Goal: Task Accomplishment & Management: Use online tool/utility

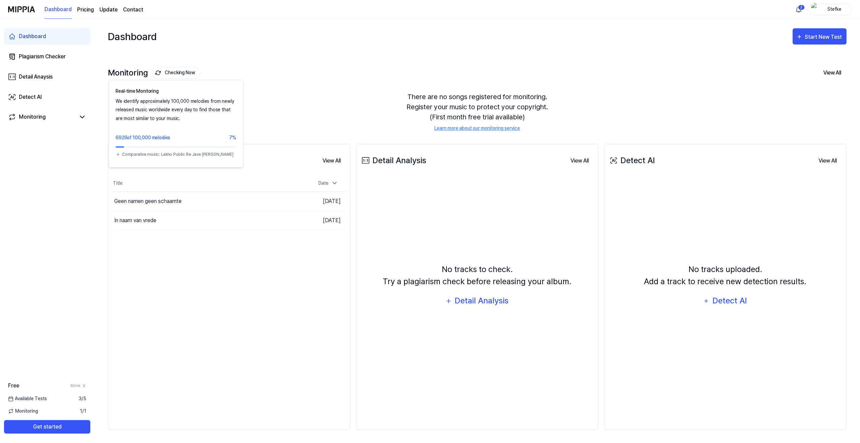
click at [165, 73] on button "Checking Now" at bounding box center [176, 72] width 49 height 11
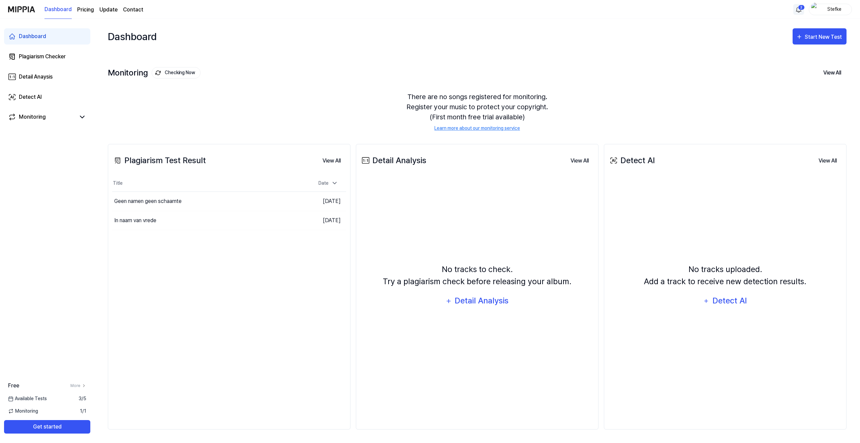
click at [799, 8] on html "Dashboard Pricing Update Contact 2 Stefke Dashboard Plagiarism Checker Detail A…" at bounding box center [430, 221] width 860 height 443
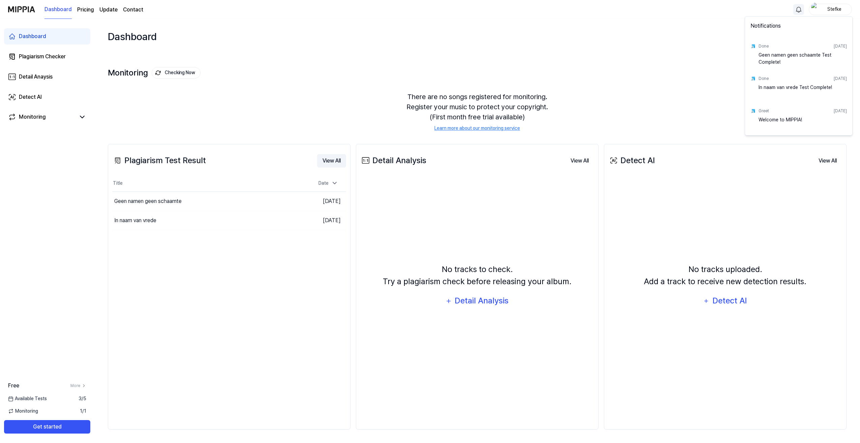
click at [328, 160] on html "Dashboard Pricing Update Contact Stefke Dashboard Plagiarism Checker Detail Ana…" at bounding box center [430, 221] width 860 height 443
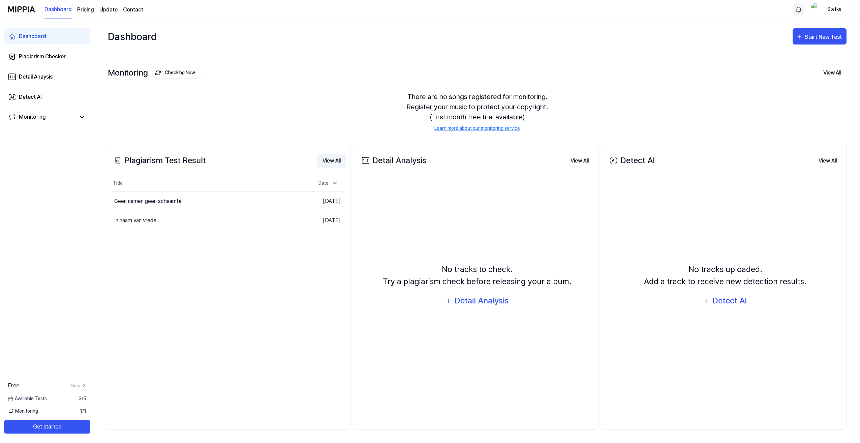
click at [328, 160] on button "View All" at bounding box center [331, 160] width 29 height 13
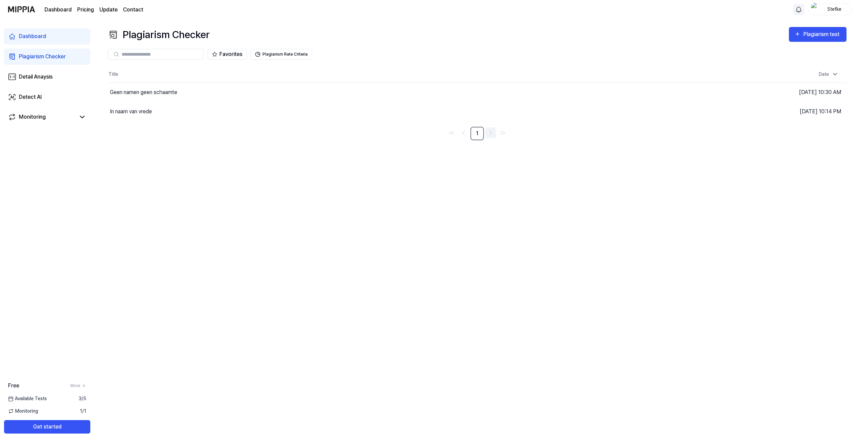
click at [489, 133] on icon "Go to next page" at bounding box center [491, 133] width 8 height 8
click at [29, 33] on div "Dashboard" at bounding box center [32, 36] width 27 height 8
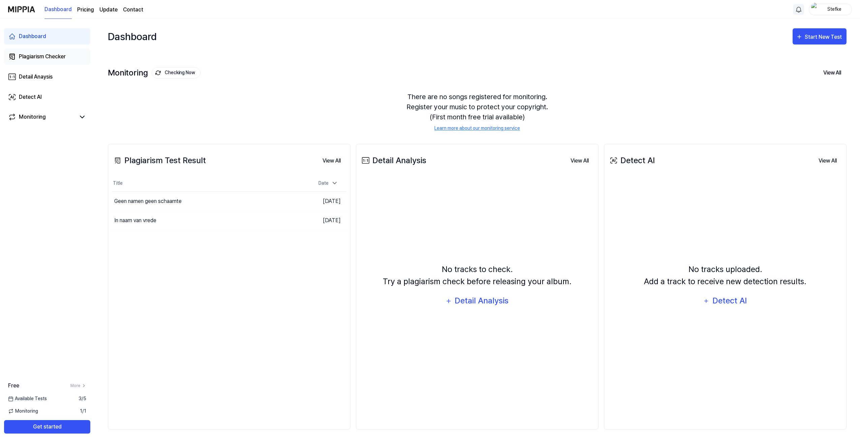
click at [40, 56] on div "Plagiarism Checker" at bounding box center [42, 57] width 47 height 8
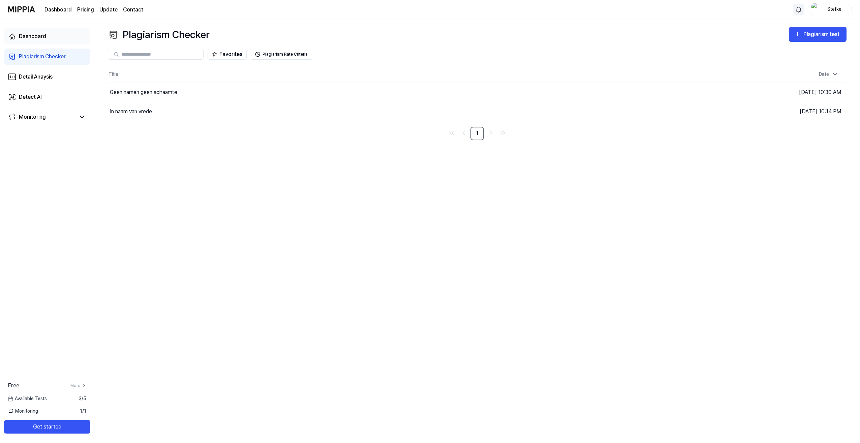
click at [32, 35] on div "Dashboard" at bounding box center [32, 36] width 27 height 8
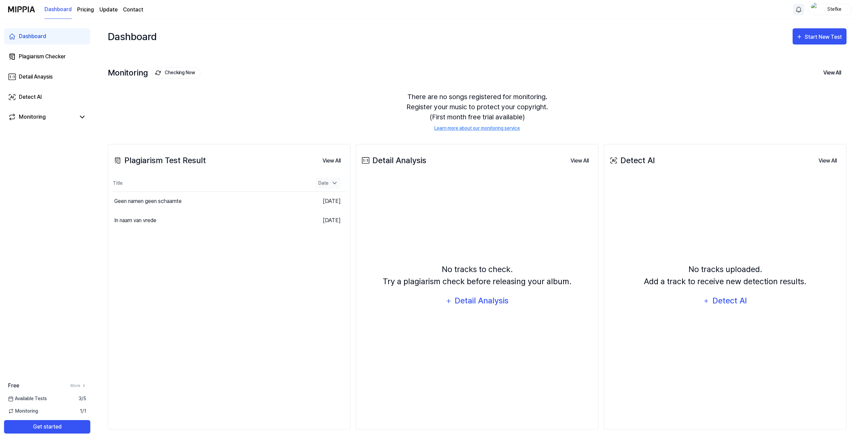
click at [334, 182] on icon at bounding box center [334, 183] width 7 height 7
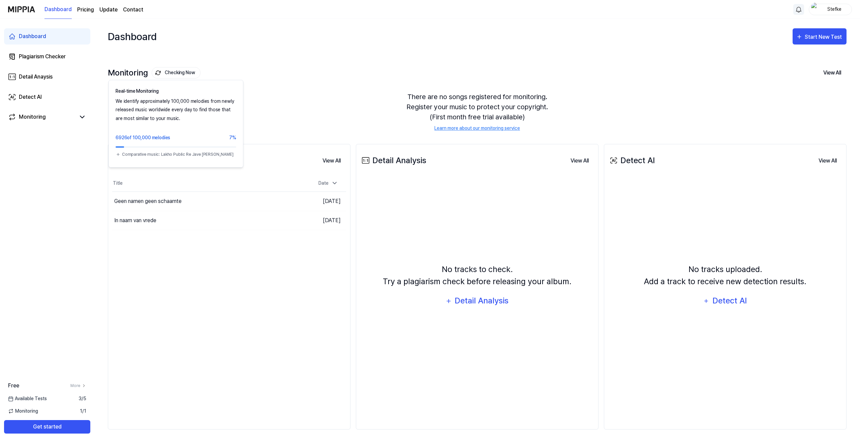
click at [185, 69] on button "Checking Now" at bounding box center [176, 72] width 49 height 11
click at [178, 71] on button "Checking Now" at bounding box center [176, 72] width 49 height 11
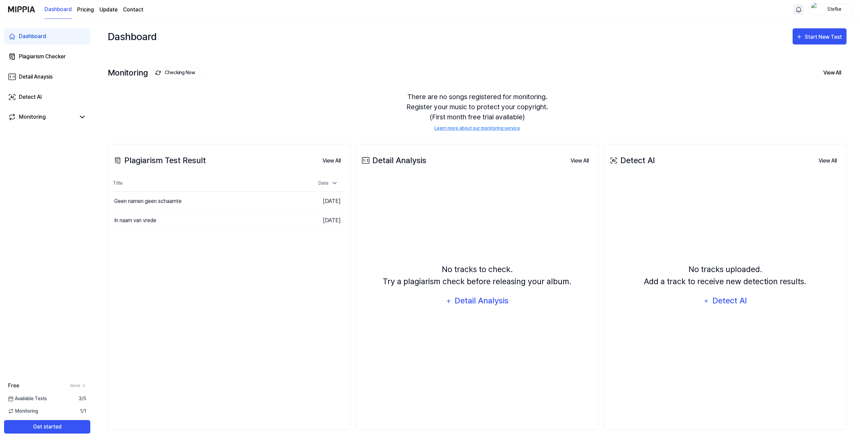
click at [156, 71] on img at bounding box center [158, 73] width 8 height 8
click at [81, 118] on icon at bounding box center [82, 117] width 8 height 8
click at [81, 114] on icon at bounding box center [82, 117] width 8 height 8
drag, startPoint x: 175, startPoint y: 70, endPoint x: 180, endPoint y: 91, distance: 21.6
drag, startPoint x: 180, startPoint y: 91, endPoint x: 176, endPoint y: 73, distance: 18.6
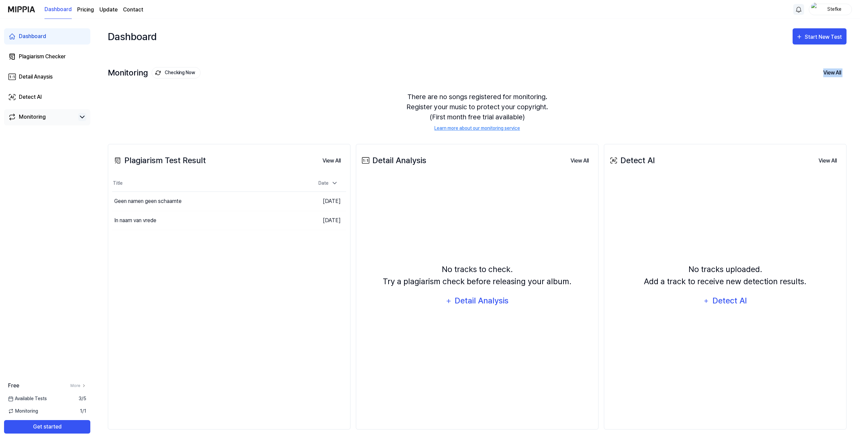
click at [176, 73] on button "Checking Now" at bounding box center [176, 72] width 49 height 11
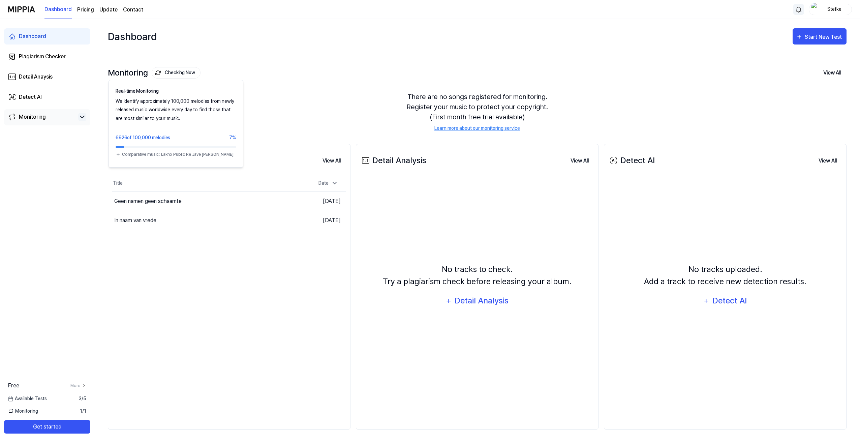
click at [230, 123] on div "There are no songs registered for monitoring. Register your music to protect yo…" at bounding box center [477, 112] width 739 height 56
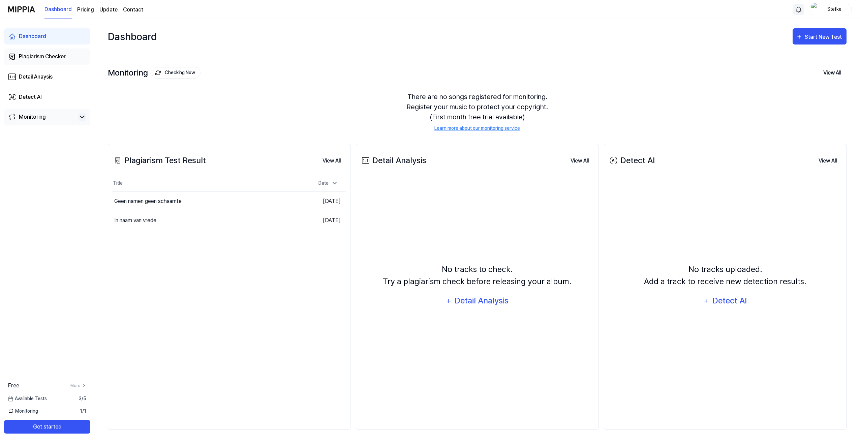
click at [28, 53] on div "Plagiarism Checker" at bounding box center [42, 57] width 47 height 8
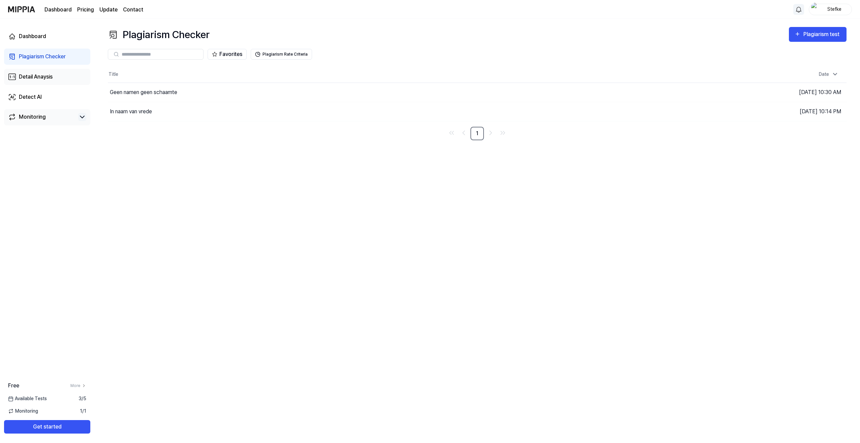
click at [37, 77] on div "Detail Anaysis" at bounding box center [36, 77] width 34 height 8
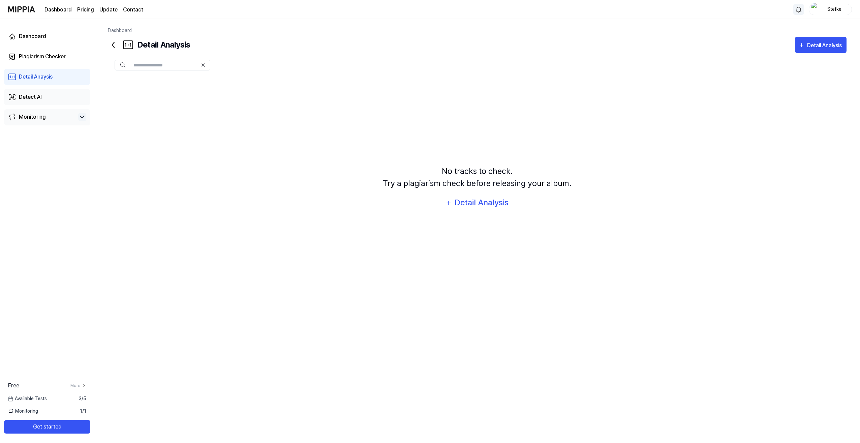
click at [34, 95] on div "Detect AI" at bounding box center [30, 97] width 23 height 8
click at [40, 114] on div "Monitoring" at bounding box center [32, 117] width 27 height 8
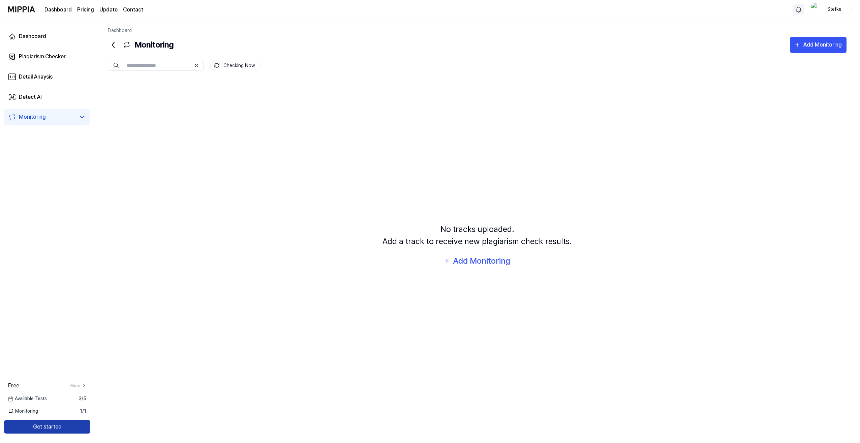
click at [51, 426] on button "Get started" at bounding box center [47, 426] width 86 height 13
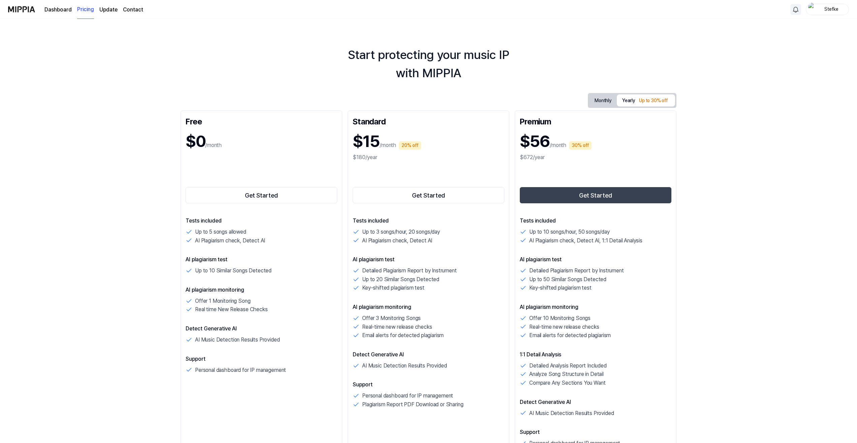
click at [249, 159] on div "$0 /month" at bounding box center [262, 143] width 152 height 35
click at [252, 192] on button "Get Started" at bounding box center [262, 195] width 152 height 16
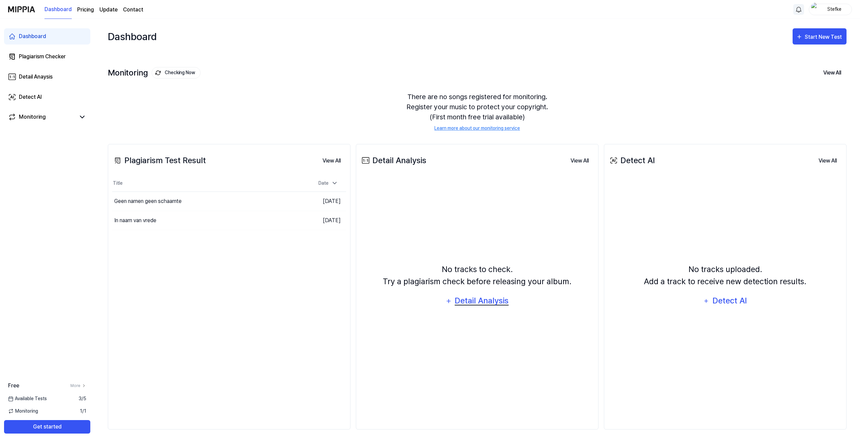
click at [464, 300] on div "Detail Analysis" at bounding box center [481, 300] width 55 height 13
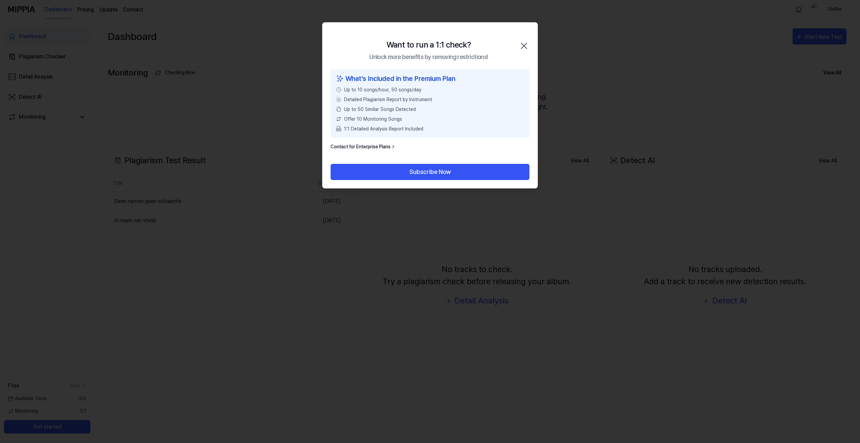
click at [520, 45] on icon "button" at bounding box center [524, 45] width 11 height 11
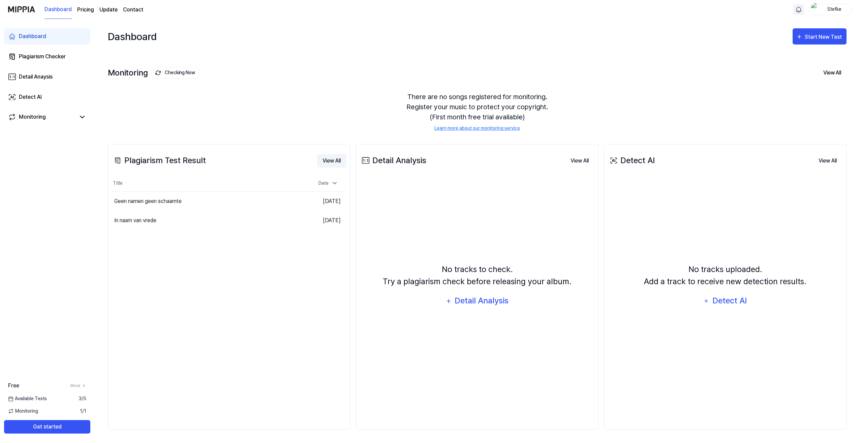
click at [334, 159] on button "View All" at bounding box center [331, 160] width 29 height 13
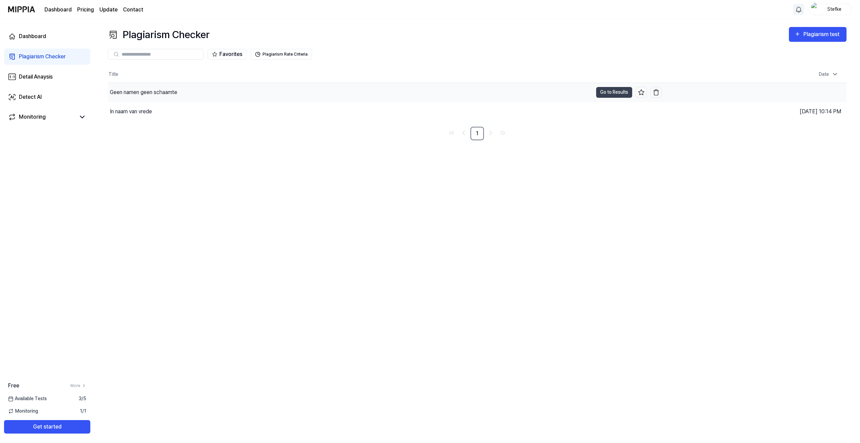
click at [153, 92] on div "Geen namen geen schaamte" at bounding box center [143, 92] width 67 height 8
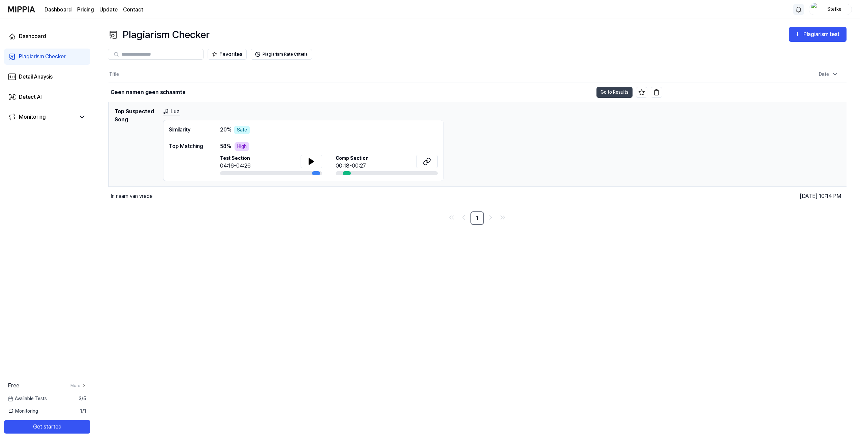
click at [61, 54] on div "Plagiarism Checker" at bounding box center [42, 57] width 47 height 8
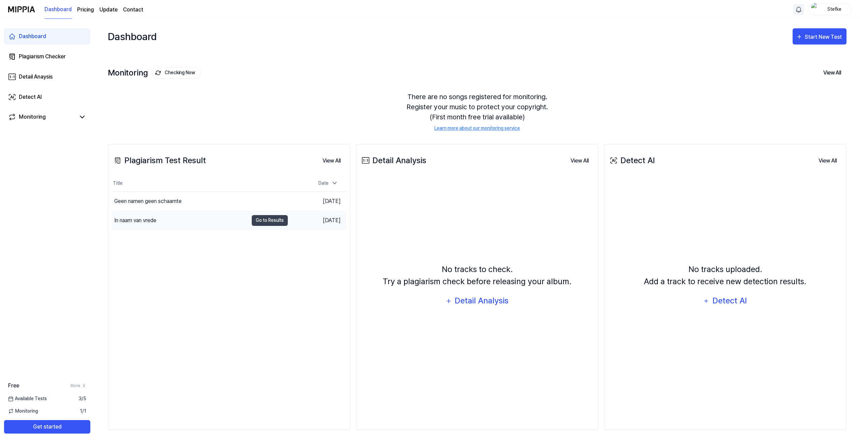
click at [151, 218] on div "In naam van vrede" at bounding box center [135, 220] width 42 height 8
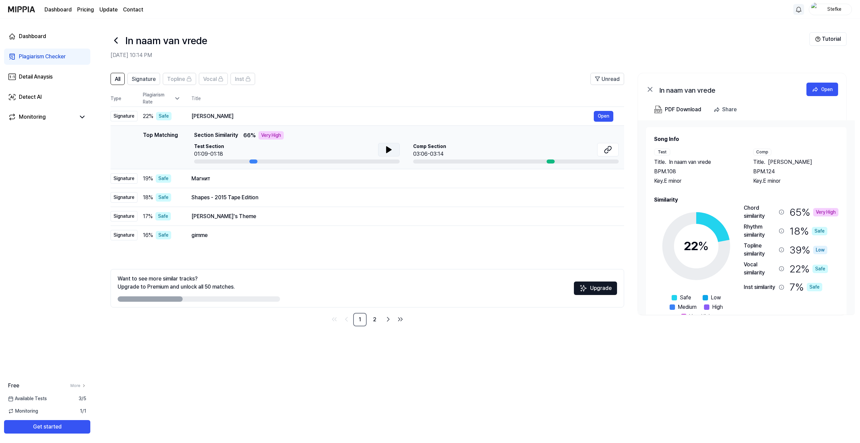
click at [385, 149] on icon at bounding box center [389, 150] width 8 height 8
click at [549, 162] on div at bounding box center [551, 161] width 8 height 4
click at [604, 147] on button at bounding box center [608, 149] width 22 height 13
drag, startPoint x: 254, startPoint y: 159, endPoint x: 183, endPoint y: 166, distance: 71.7
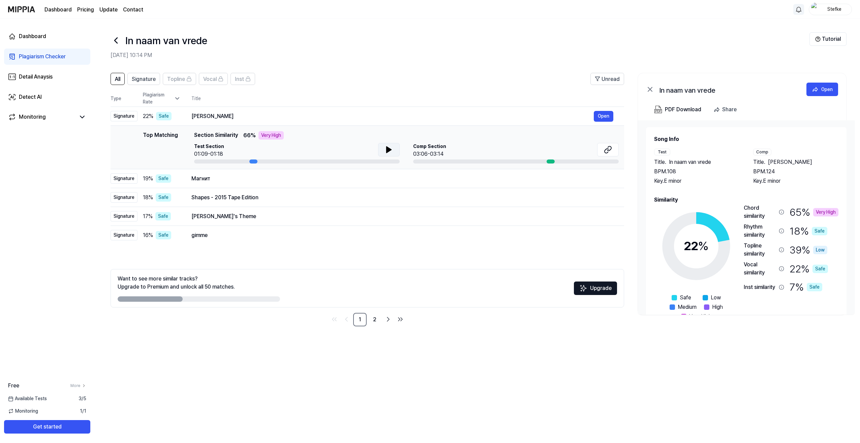
click at [183, 166] on td "Top Matching Top Matching Section Similarity 66 % Very High Test Section 01:09-…" at bounding box center [368, 147] width 514 height 43
click at [124, 177] on div "Signature" at bounding box center [124, 178] width 27 height 10
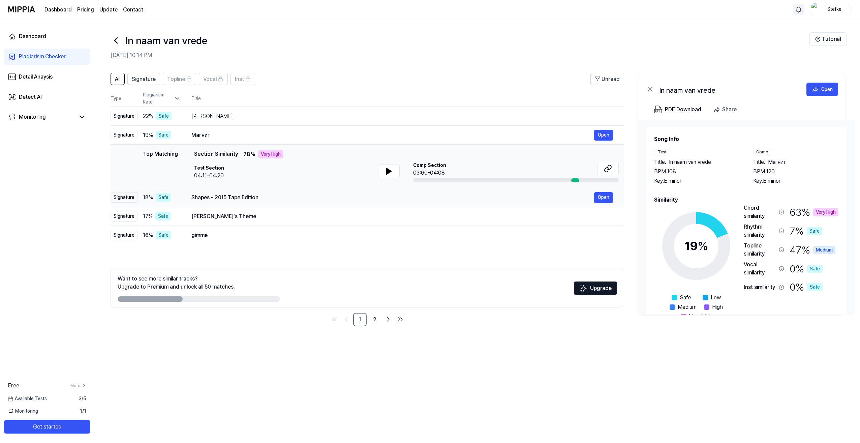
click at [125, 196] on div "Signature" at bounding box center [124, 197] width 27 height 10
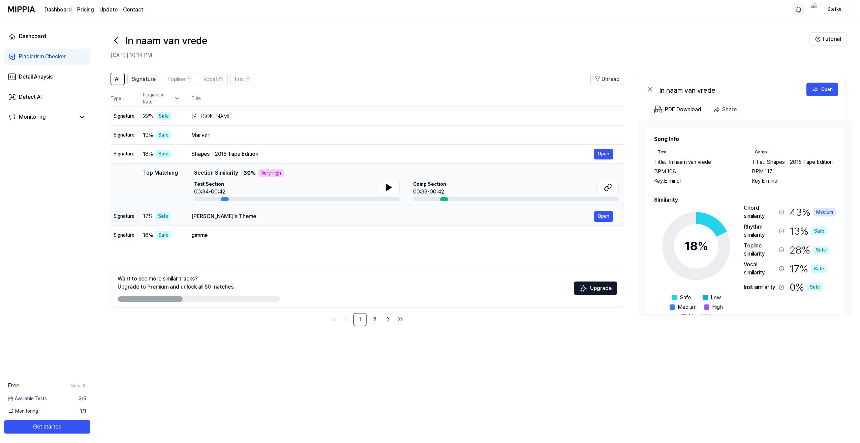
click at [127, 214] on div "Signature" at bounding box center [124, 216] width 27 height 10
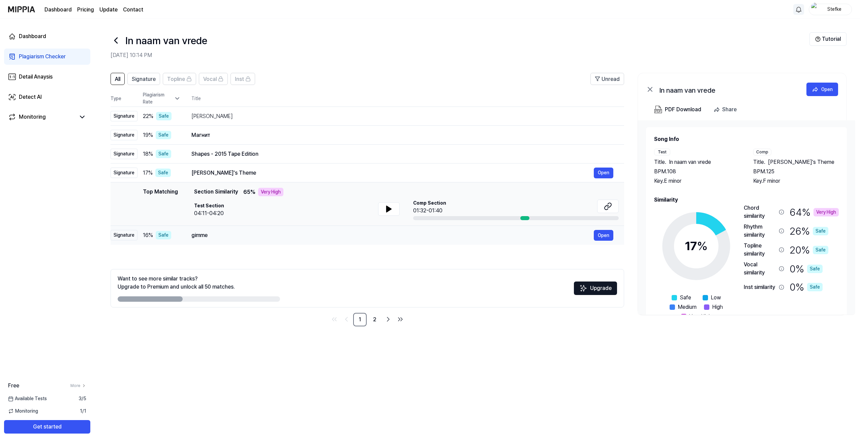
click at [126, 235] on div "Signature" at bounding box center [124, 235] width 27 height 10
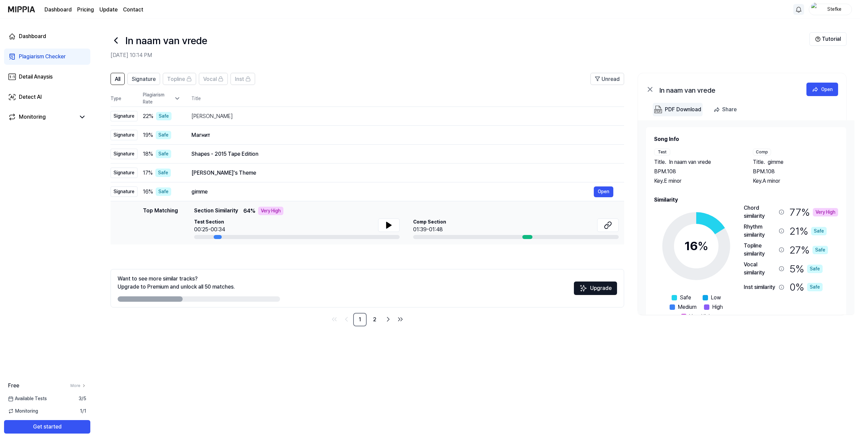
click at [680, 108] on div "PDF Download" at bounding box center [683, 109] width 36 height 9
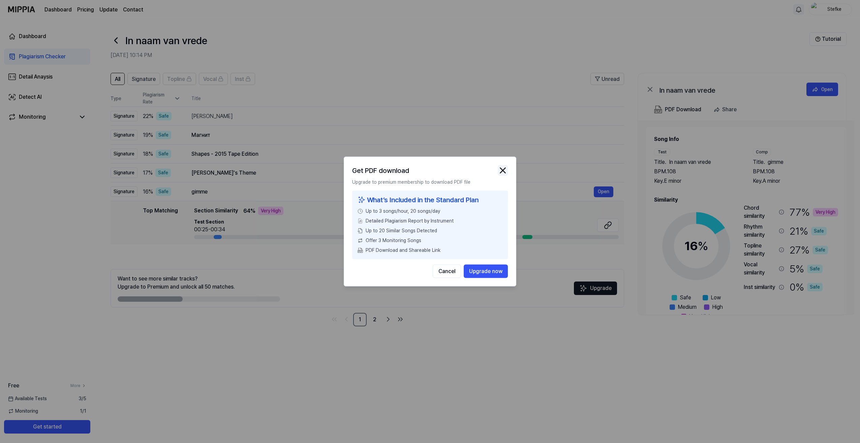
click at [500, 168] on img "button" at bounding box center [503, 170] width 10 height 10
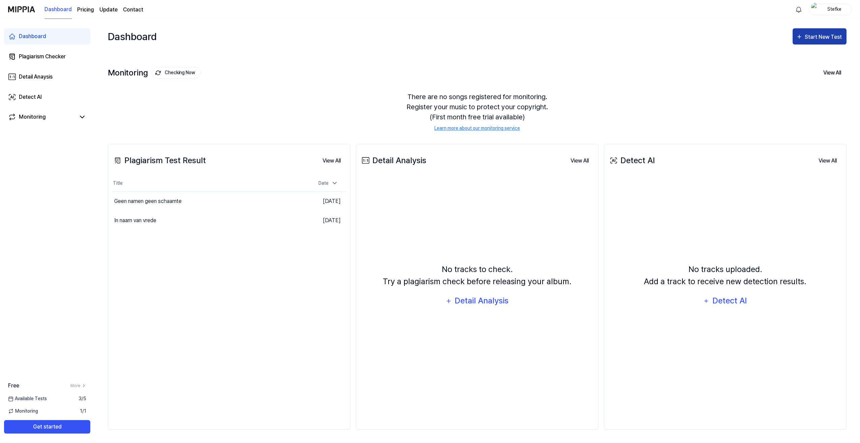
click at [802, 35] on icon "button" at bounding box center [799, 37] width 7 height 8
click at [801, 57] on div "Plagiarism test" at bounding box center [811, 57] width 59 height 9
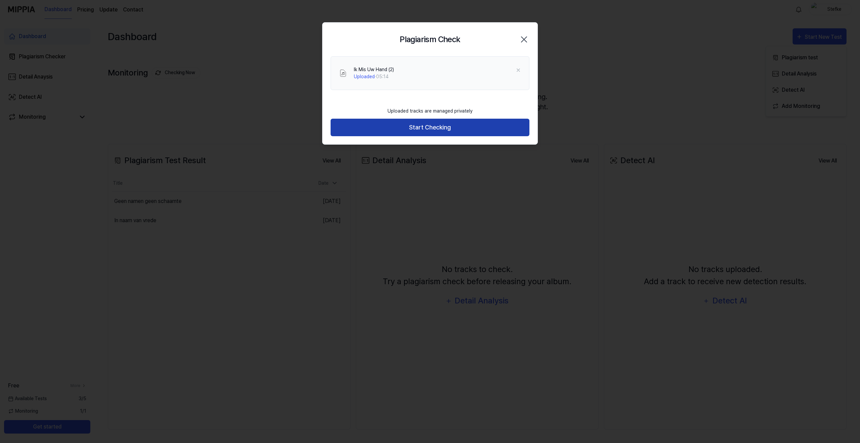
click at [415, 127] on button "Start Checking" at bounding box center [430, 128] width 199 height 18
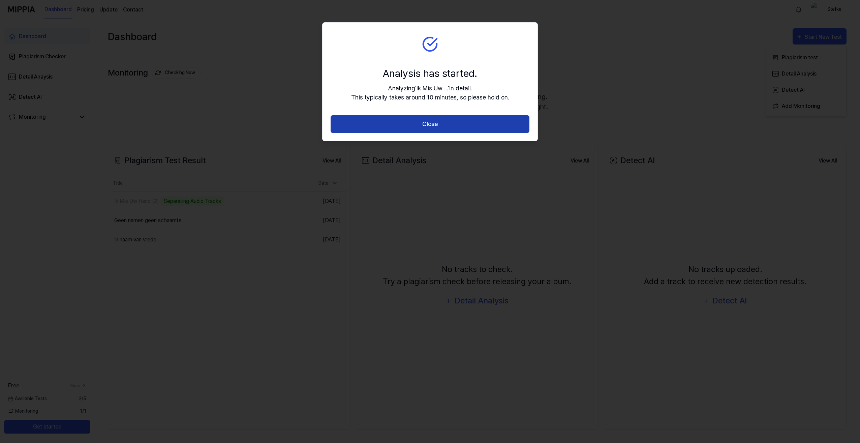
click at [434, 122] on button "Close" at bounding box center [430, 124] width 199 height 18
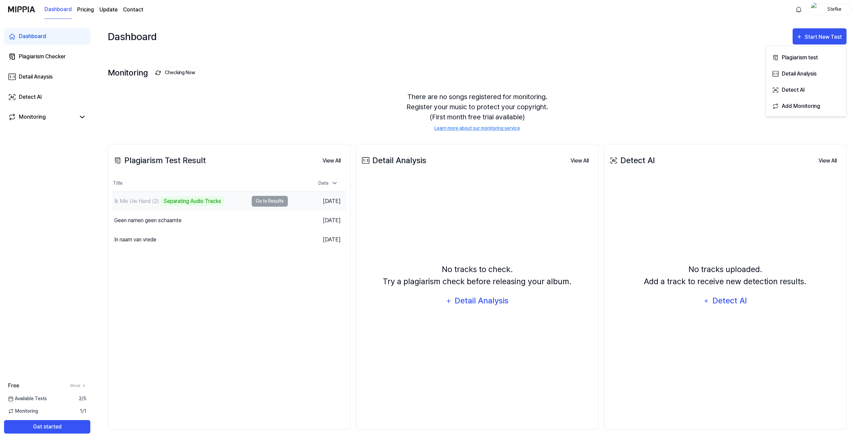
click at [268, 199] on td "Ik Mis Uw Hand (2) Separating Audio Tracks Go to Results" at bounding box center [200, 201] width 176 height 19
click at [275, 200] on td "Ik Mis Uw Hand (2) Analyze Music Notes Go to Results" at bounding box center [200, 201] width 176 height 19
